Goal: Task Accomplishment & Management: Manage account settings

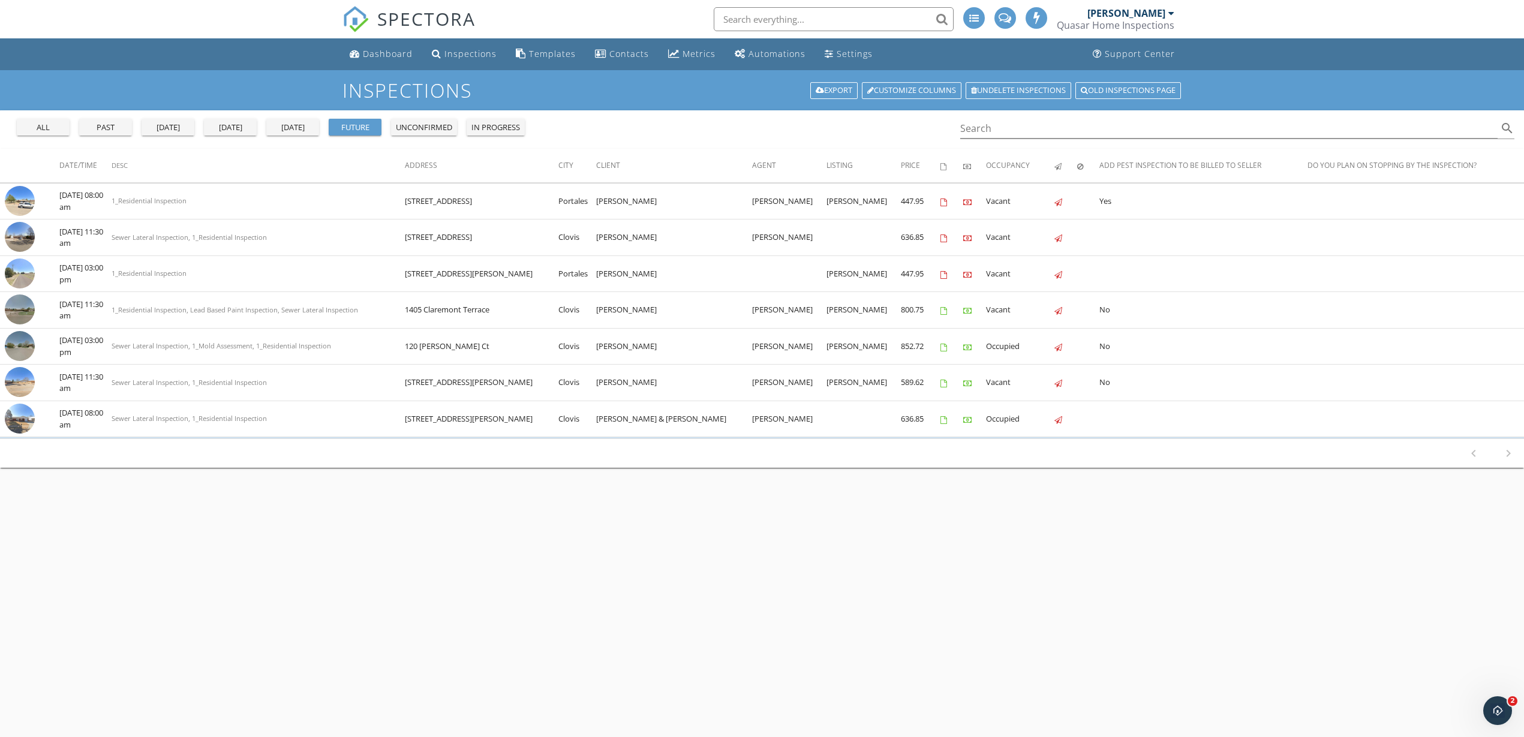
click at [567, 484] on div "Inspections Export Customize Columns Undelete inspections Old inspections page …" at bounding box center [762, 438] width 1524 height 737
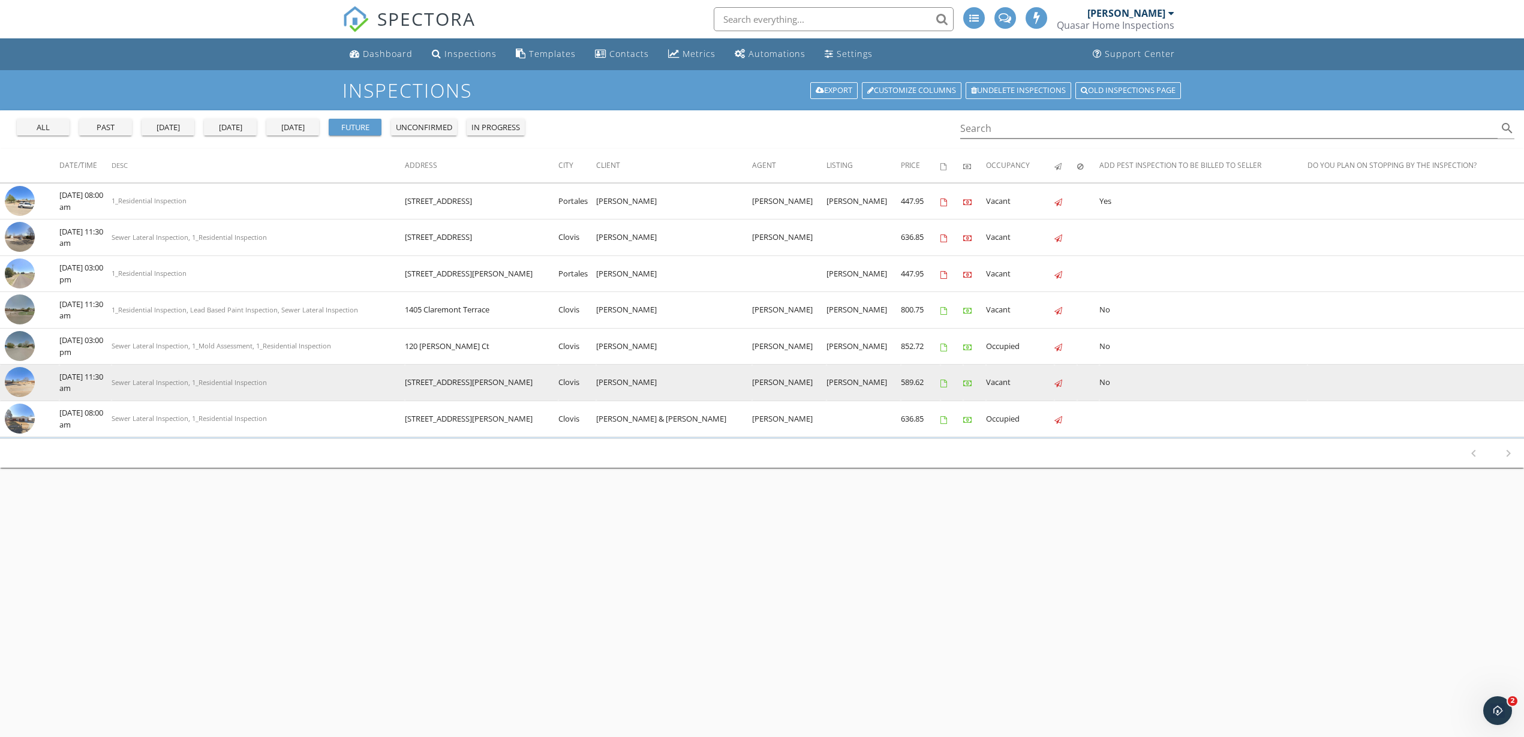
click at [19, 383] on img at bounding box center [20, 382] width 30 height 30
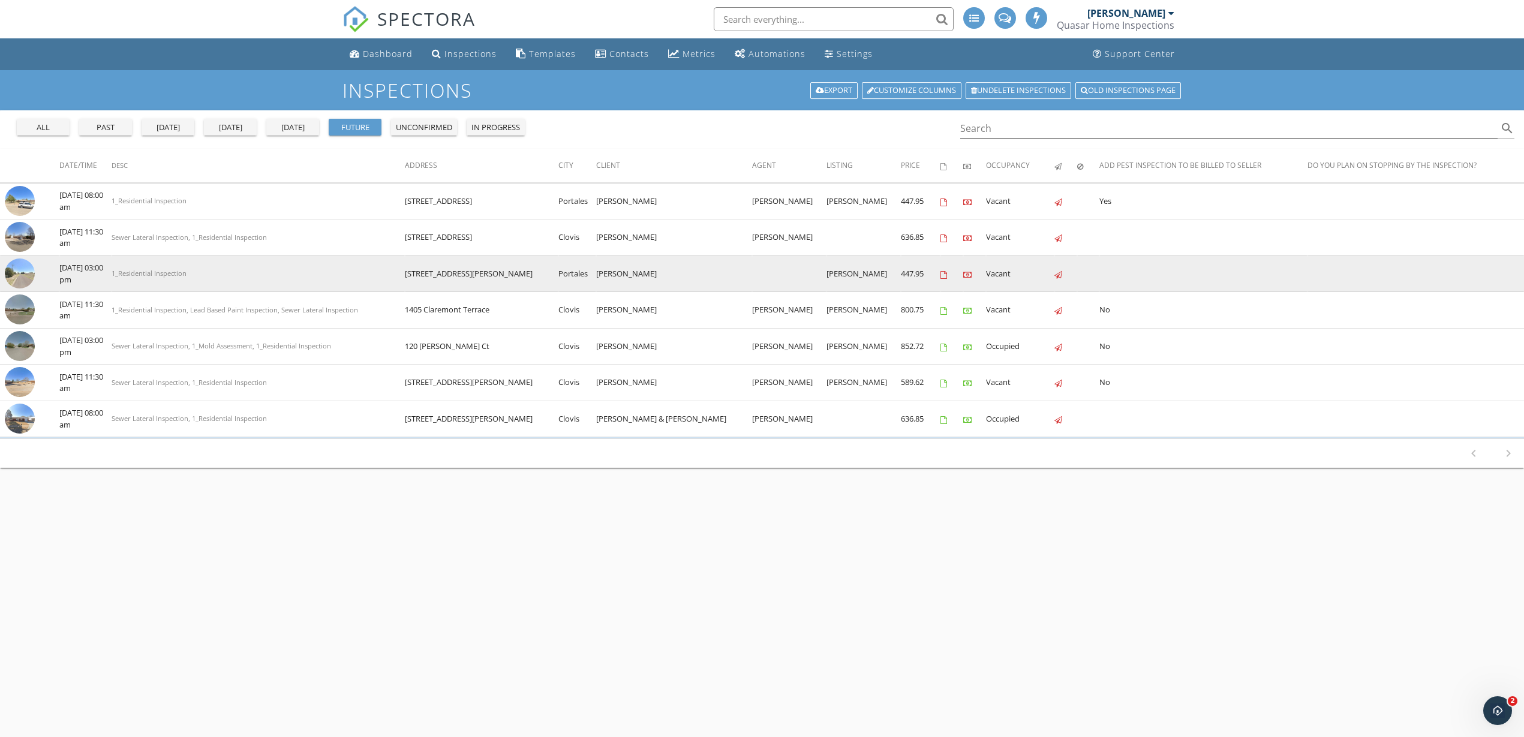
click at [23, 271] on img at bounding box center [20, 274] width 30 height 30
click at [19, 270] on img at bounding box center [20, 274] width 30 height 30
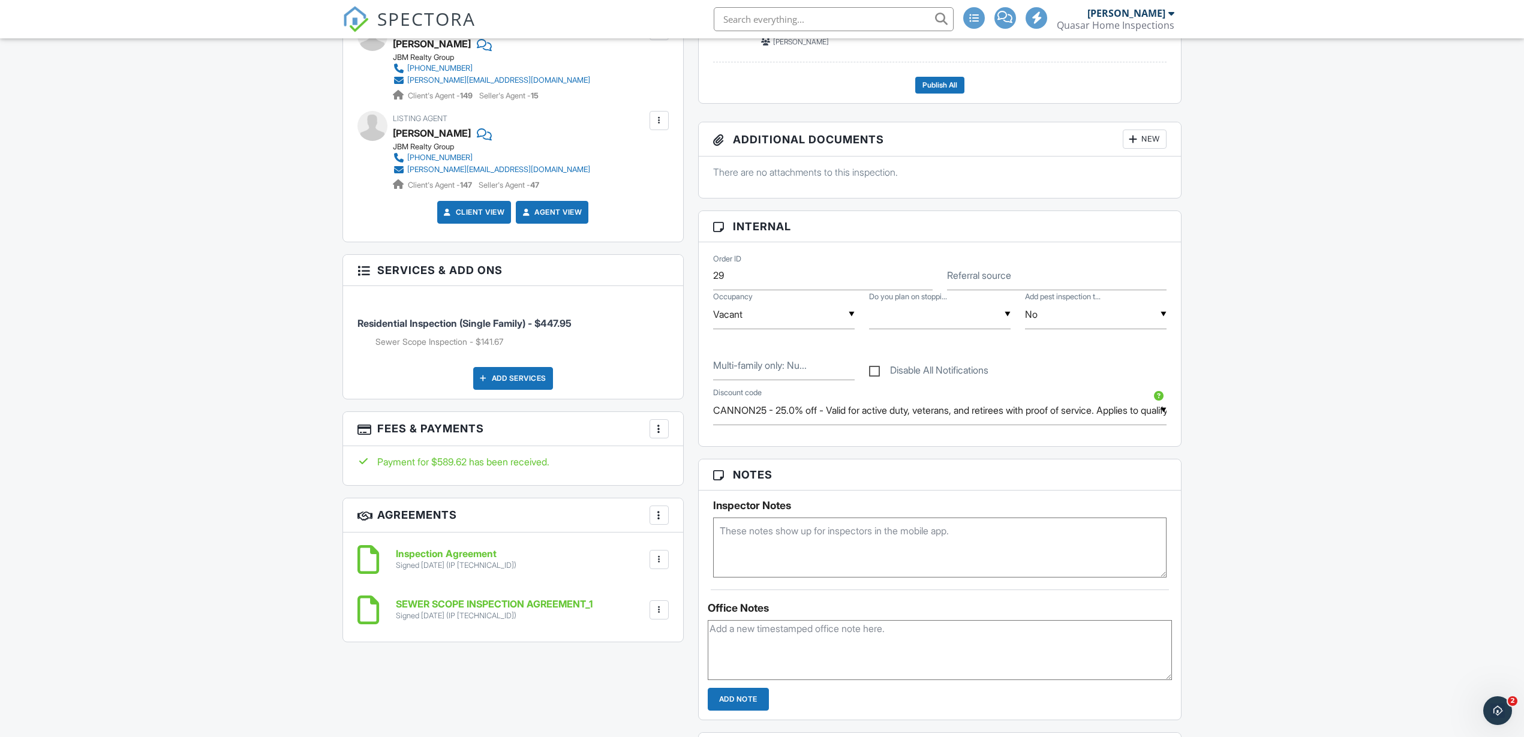
scroll to position [525, 0]
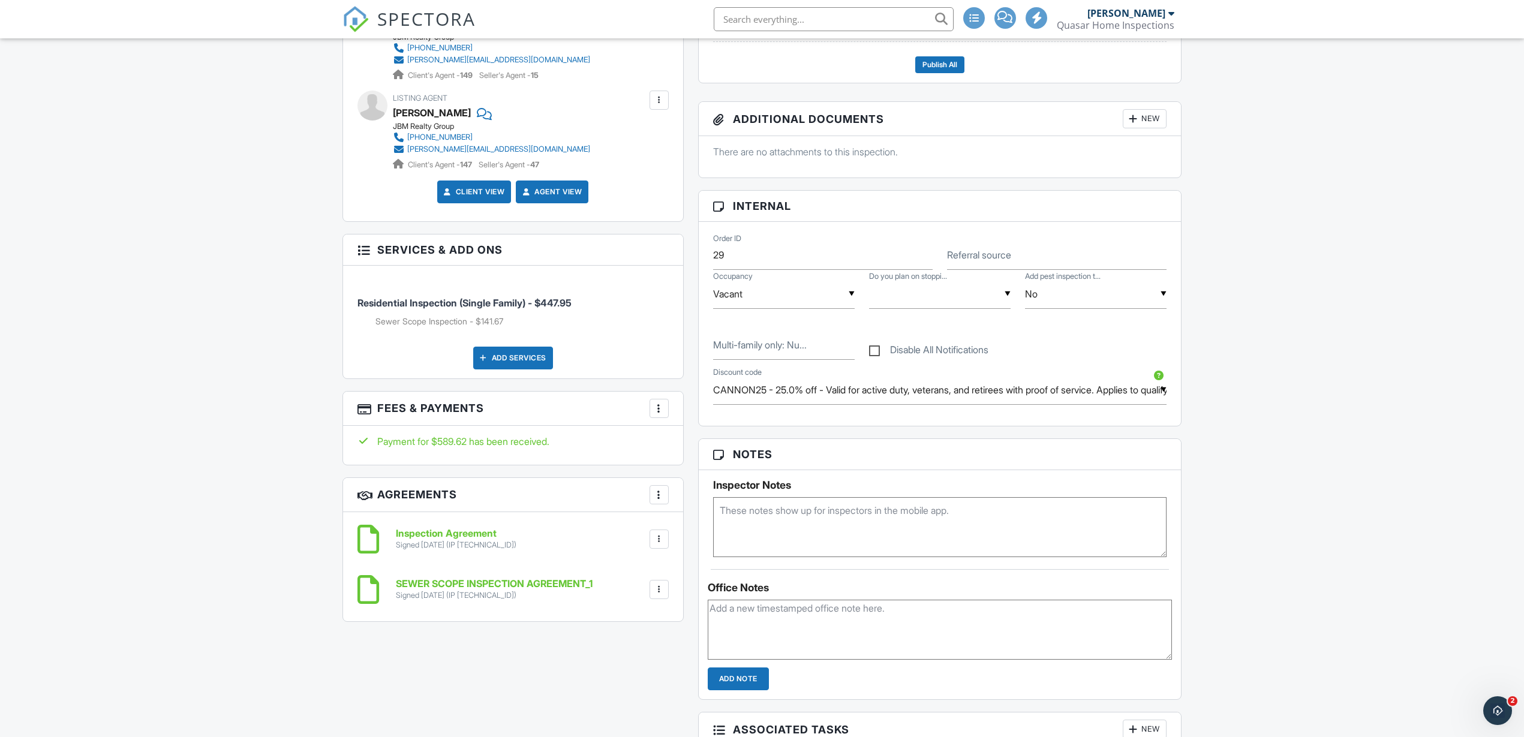
click at [797, 524] on textarea at bounding box center [940, 527] width 454 height 60
click at [496, 677] on div "All emails and texts are disabled for this inspection! All emails and texts hav…" at bounding box center [762, 447] width 854 height 1241
click at [892, 515] on textarea at bounding box center [940, 527] width 454 height 60
type textarea "1476685"
click at [1312, 509] on div "Dashboard Inspections Templates Contacts Metrics Automations Settings Support C…" at bounding box center [762, 562] width 1524 height 2096
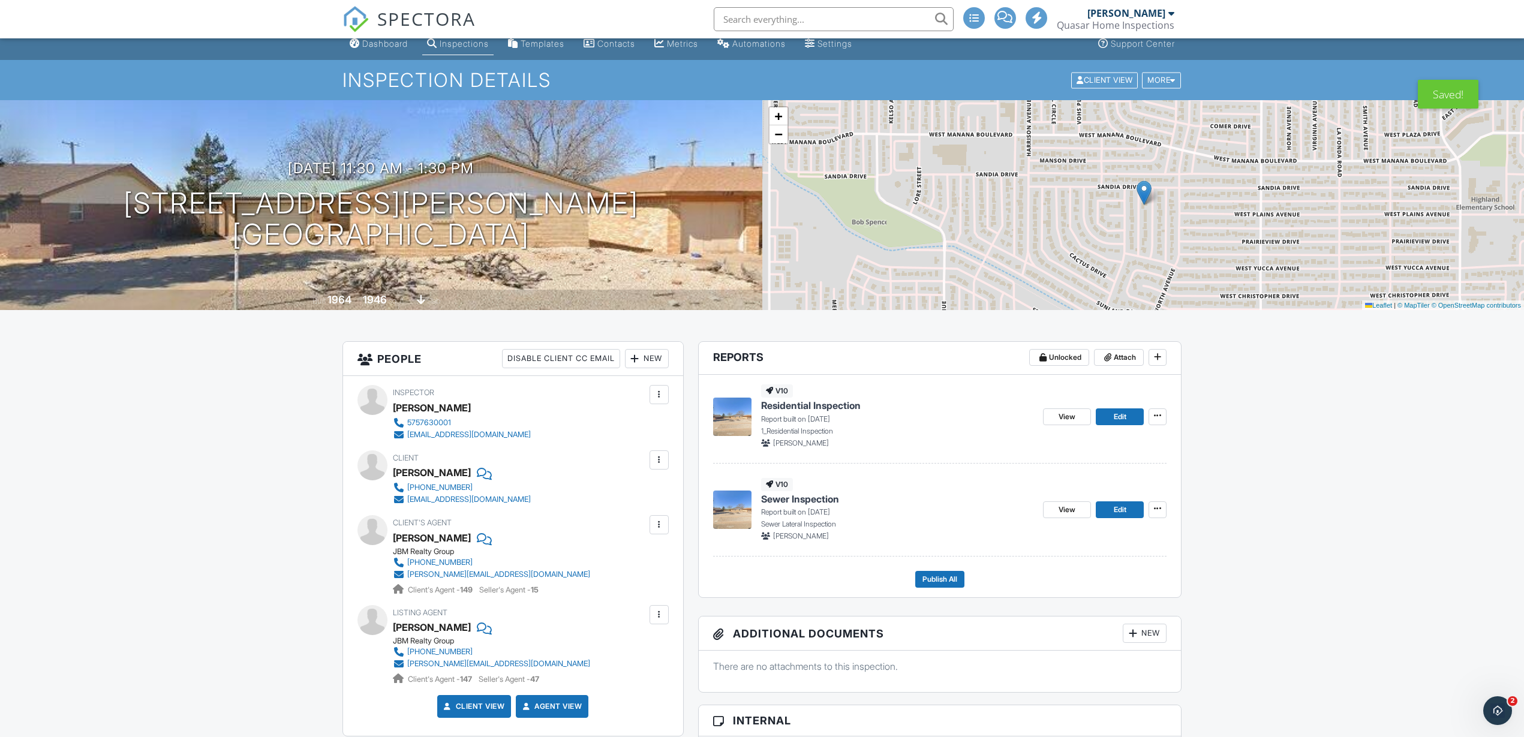
scroll to position [0, 0]
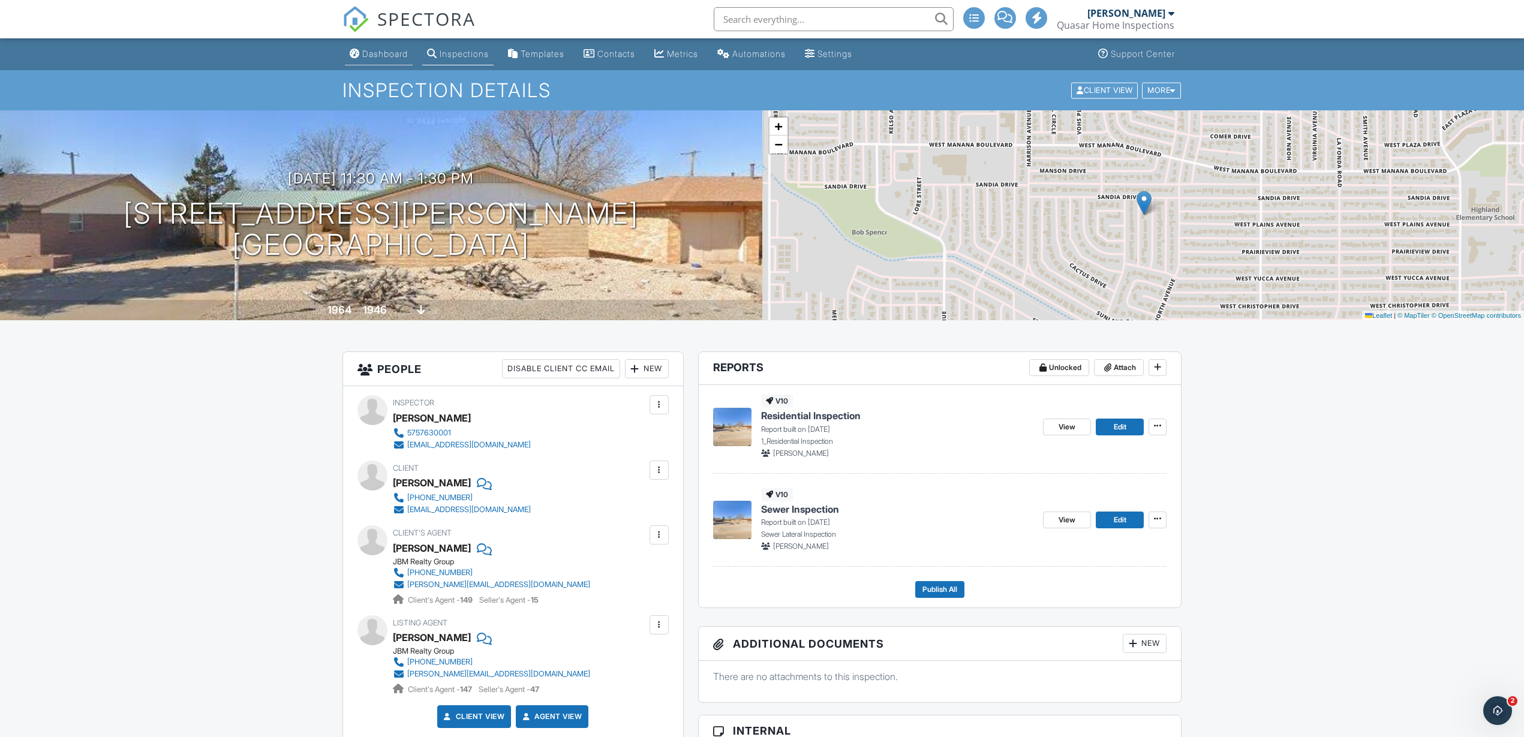
click at [387, 54] on div "Dashboard" at bounding box center [385, 54] width 46 height 10
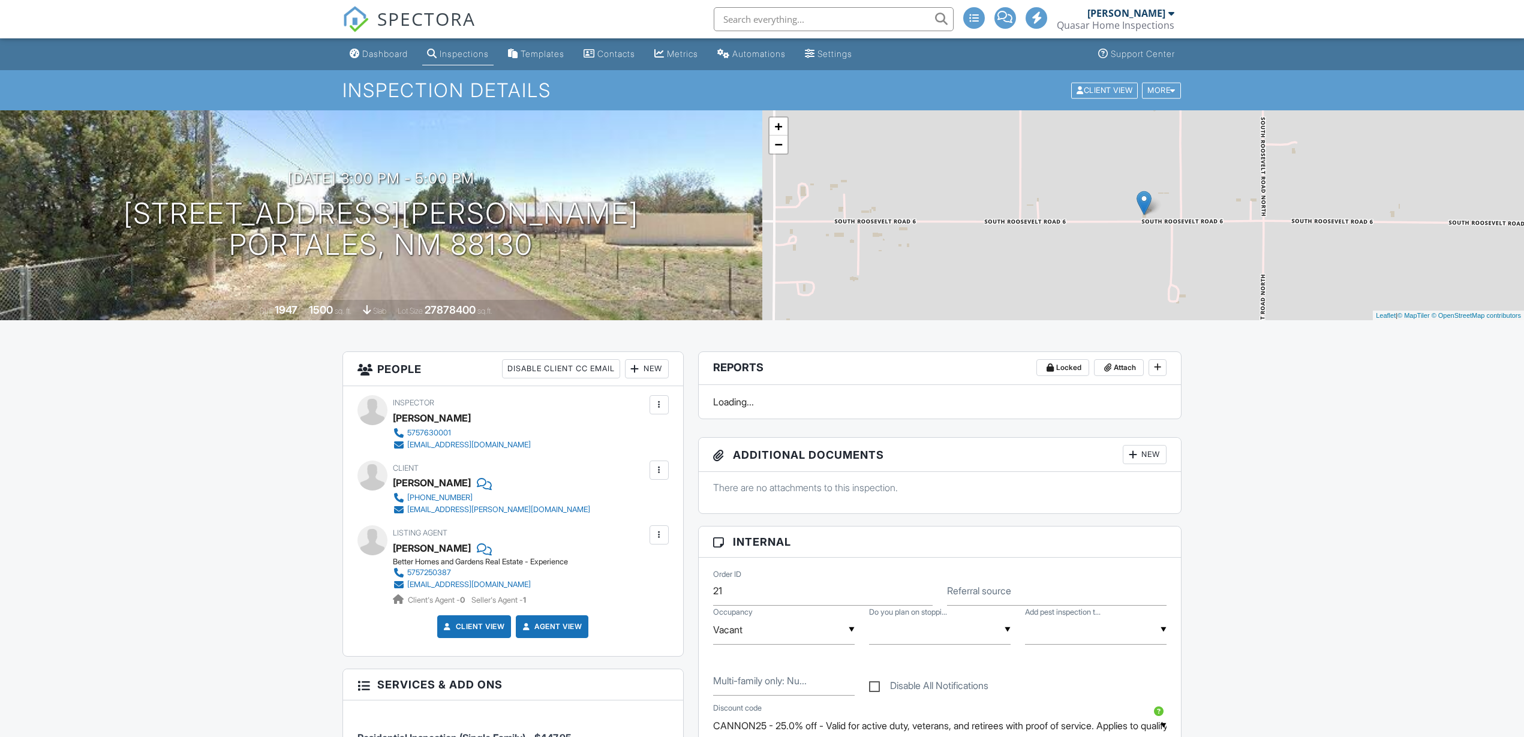
click at [652, 371] on div "New" at bounding box center [647, 368] width 44 height 19
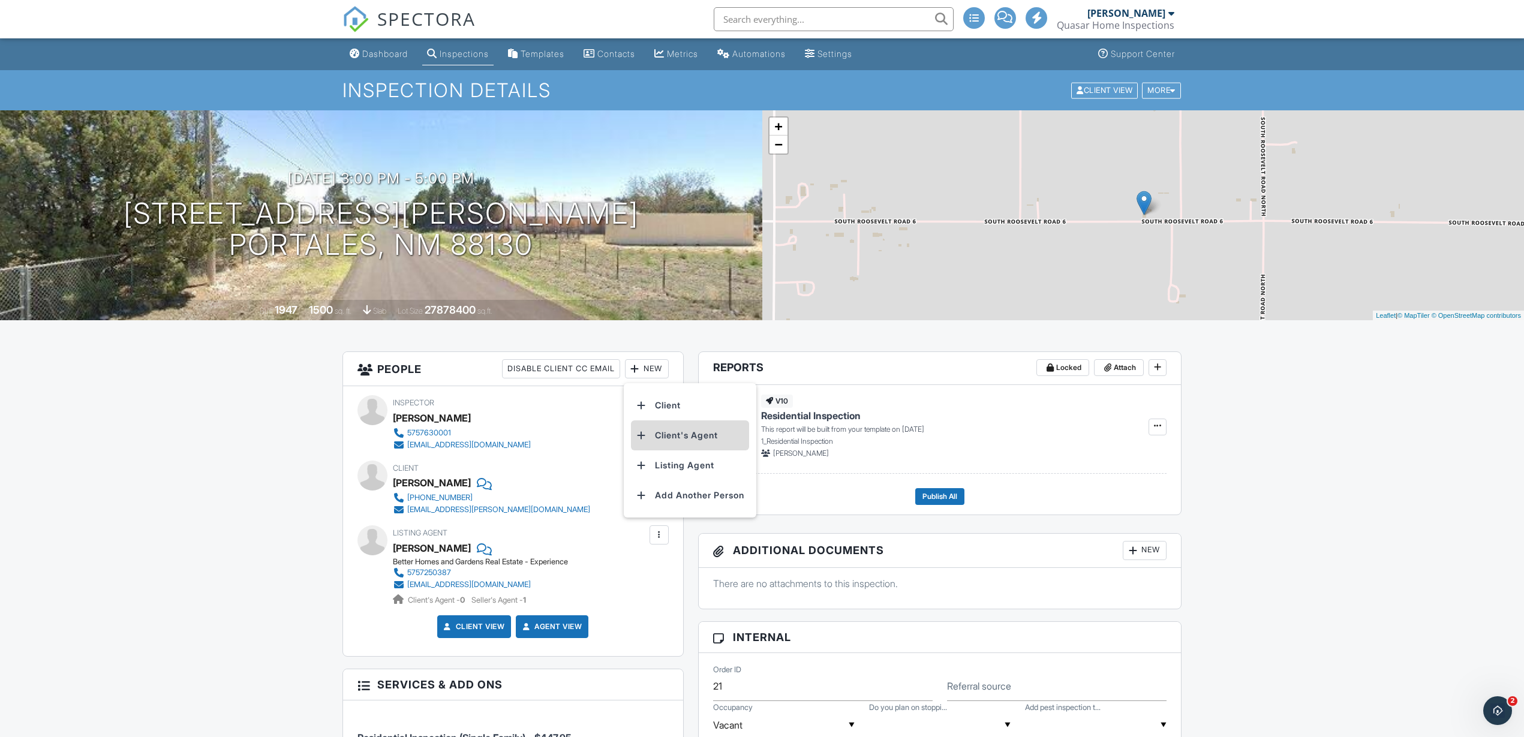
click at [682, 435] on li "Client's Agent" at bounding box center [690, 435] width 118 height 30
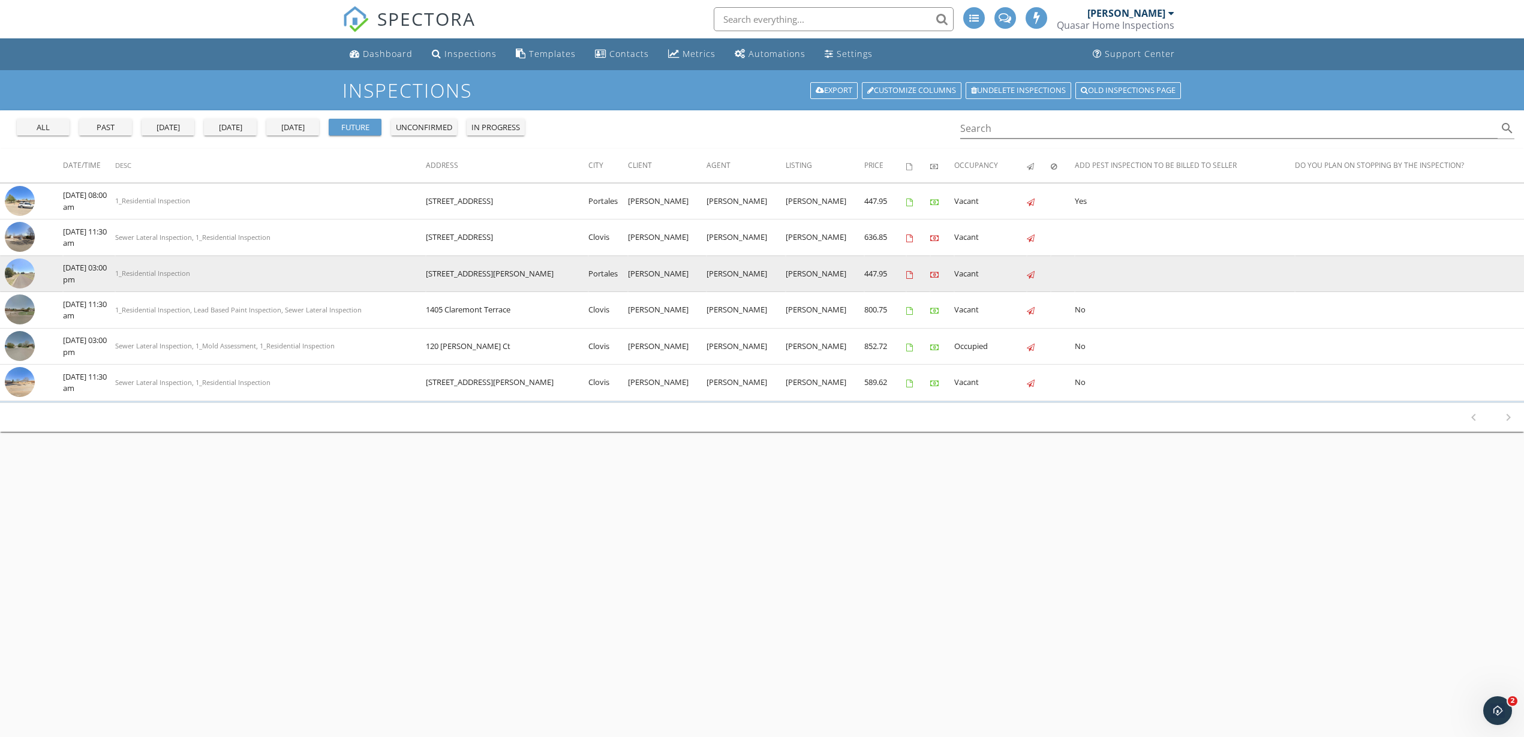
click at [17, 273] on img at bounding box center [20, 274] width 30 height 30
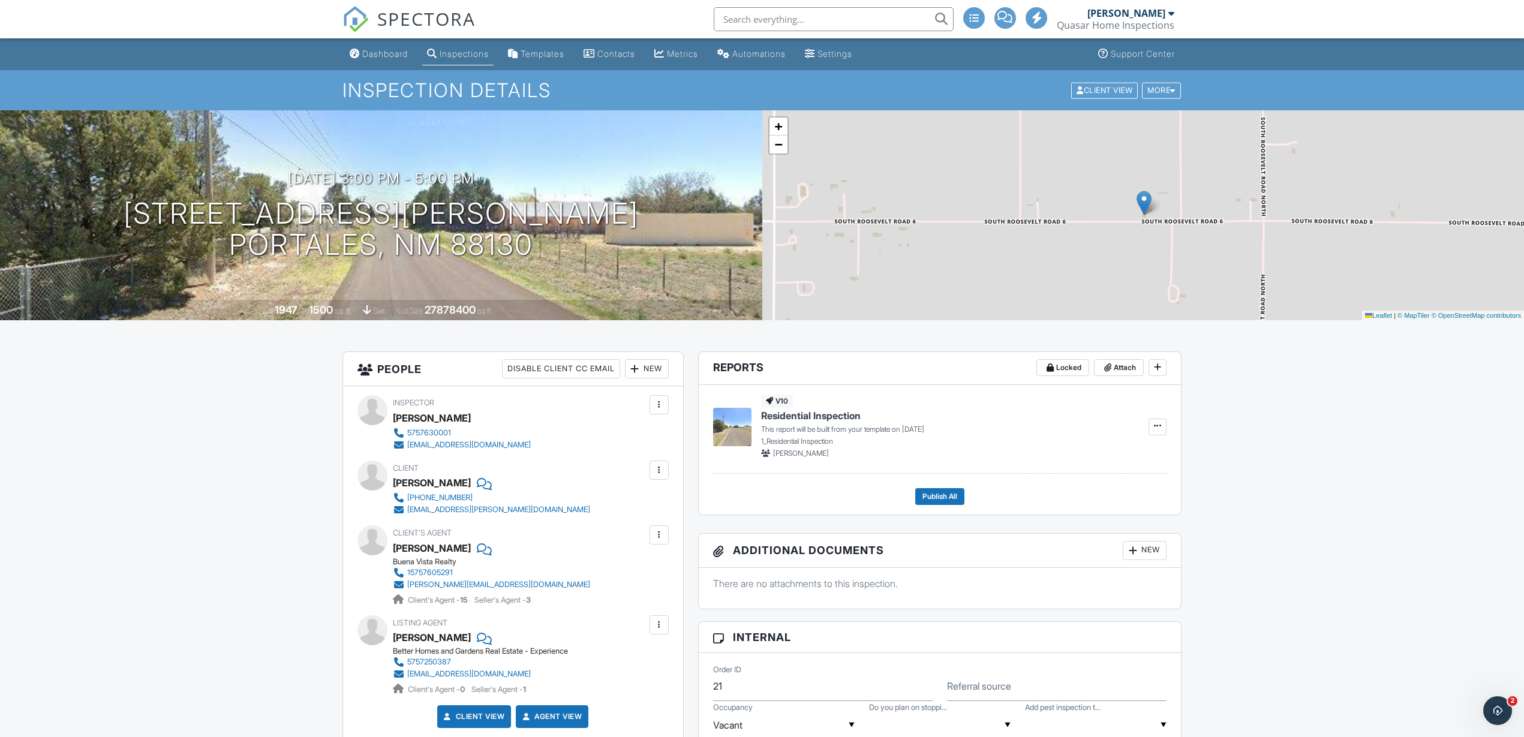
click at [659, 470] on div at bounding box center [659, 470] width 12 height 12
click at [632, 507] on li "Edit" at bounding box center [630, 507] width 61 height 30
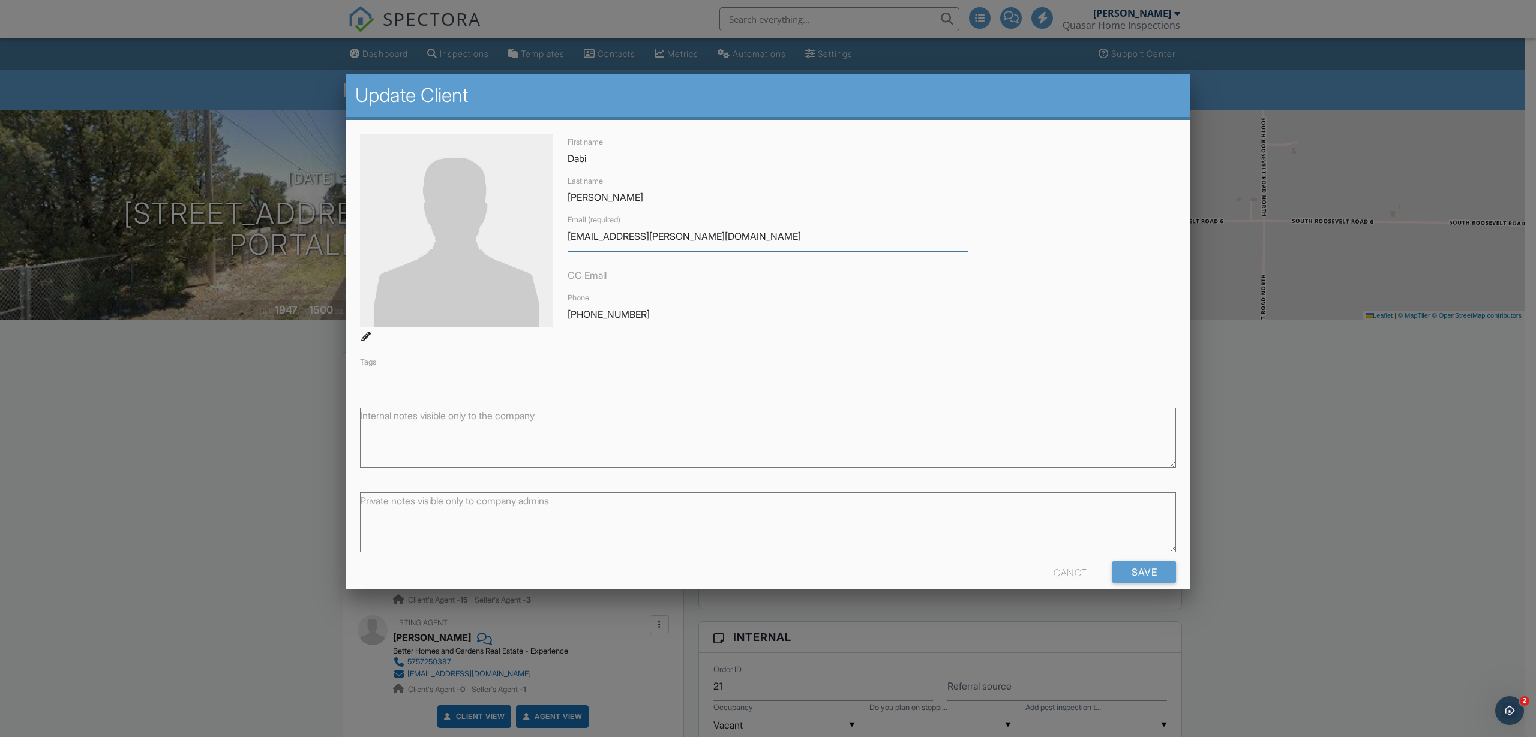
click at [662, 235] on input "[EMAIL_ADDRESS][PERSON_NAME][DOMAIN_NAME]" at bounding box center [767, 236] width 401 height 29
type input "[EMAIL_ADDRESS][PERSON_NAME][DOMAIN_NAME]"
click at [1134, 572] on input "Save" at bounding box center [1144, 572] width 64 height 22
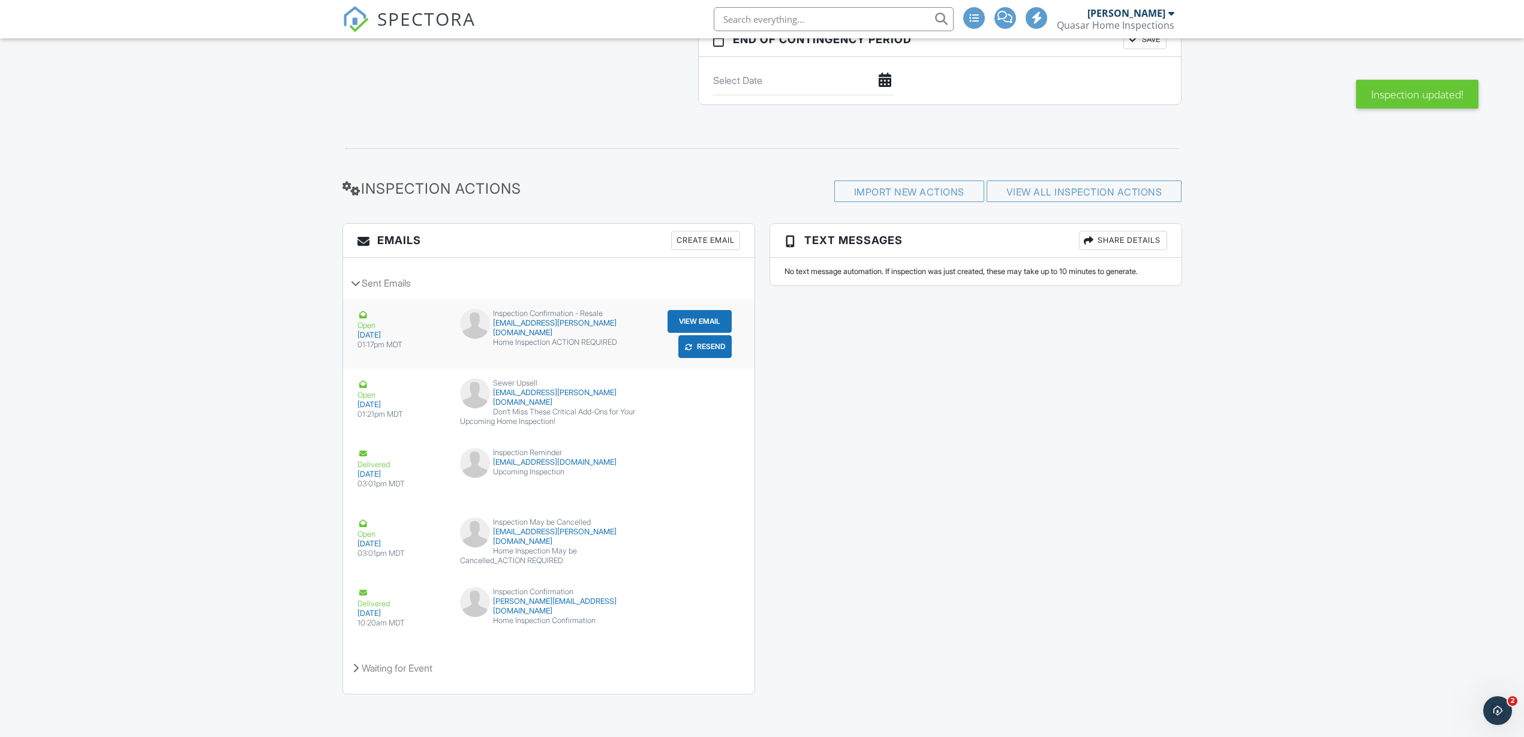
click at [710, 348] on button "Resend" at bounding box center [704, 346] width 53 height 23
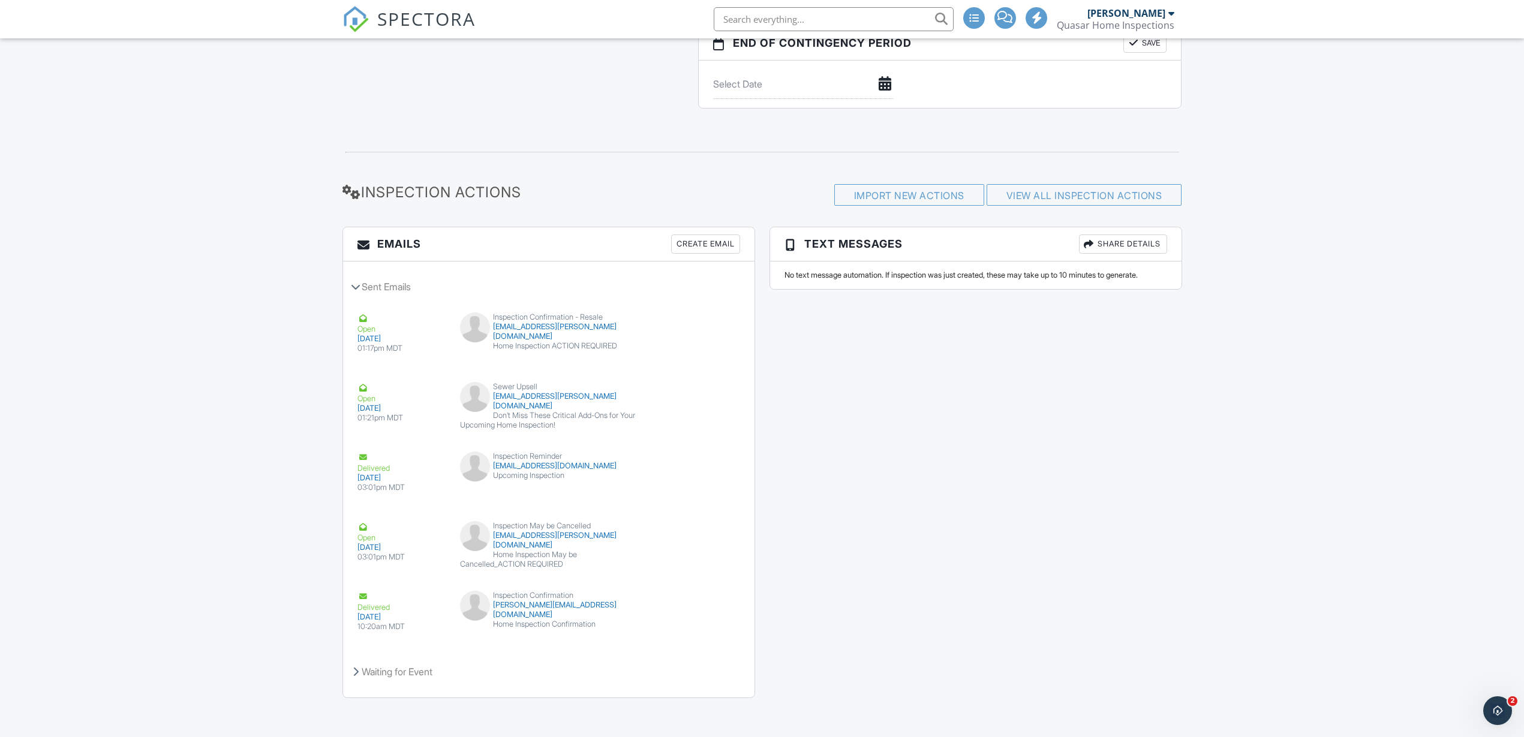
scroll to position [1508, 0]
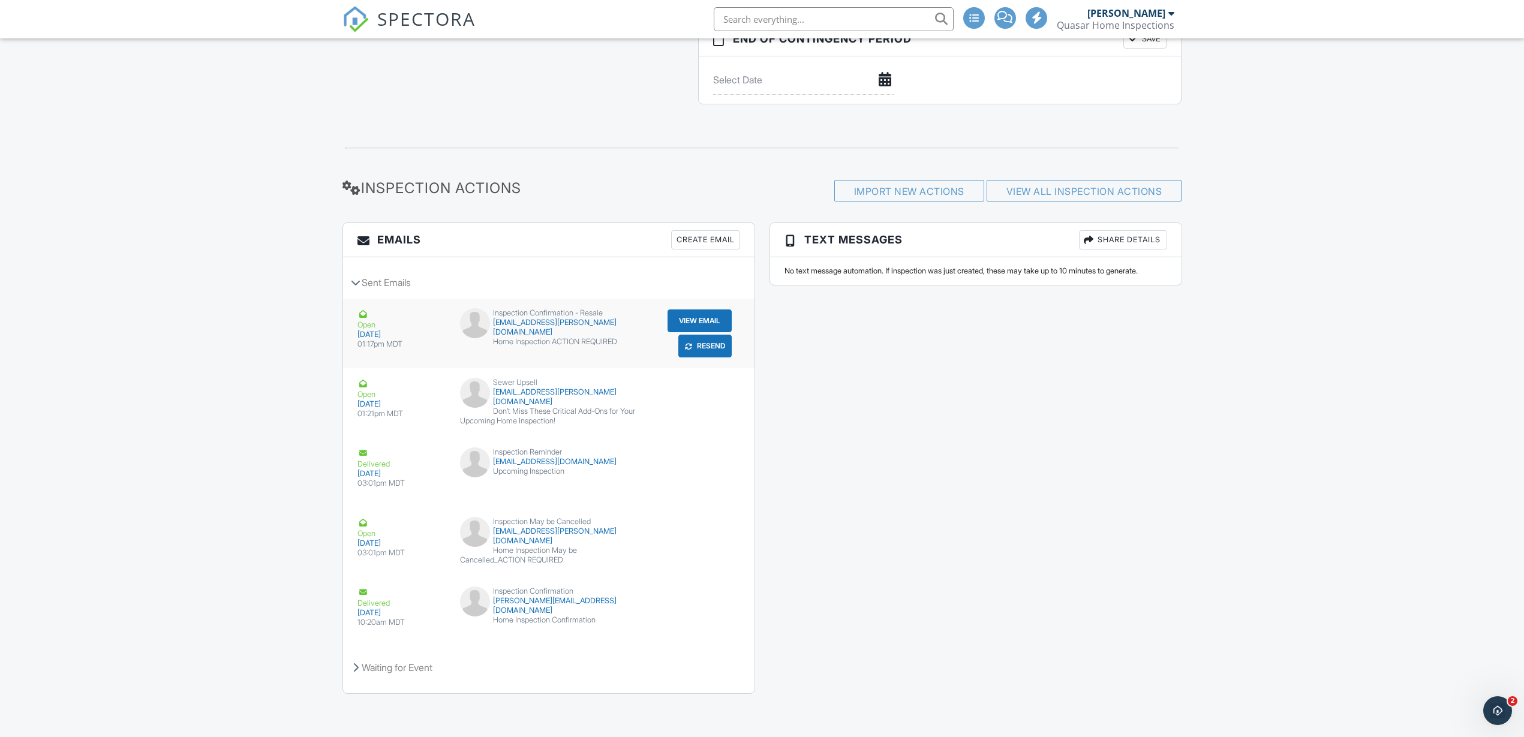
click at [714, 346] on button "Resend" at bounding box center [704, 346] width 53 height 23
